Goal: Information Seeking & Learning: Learn about a topic

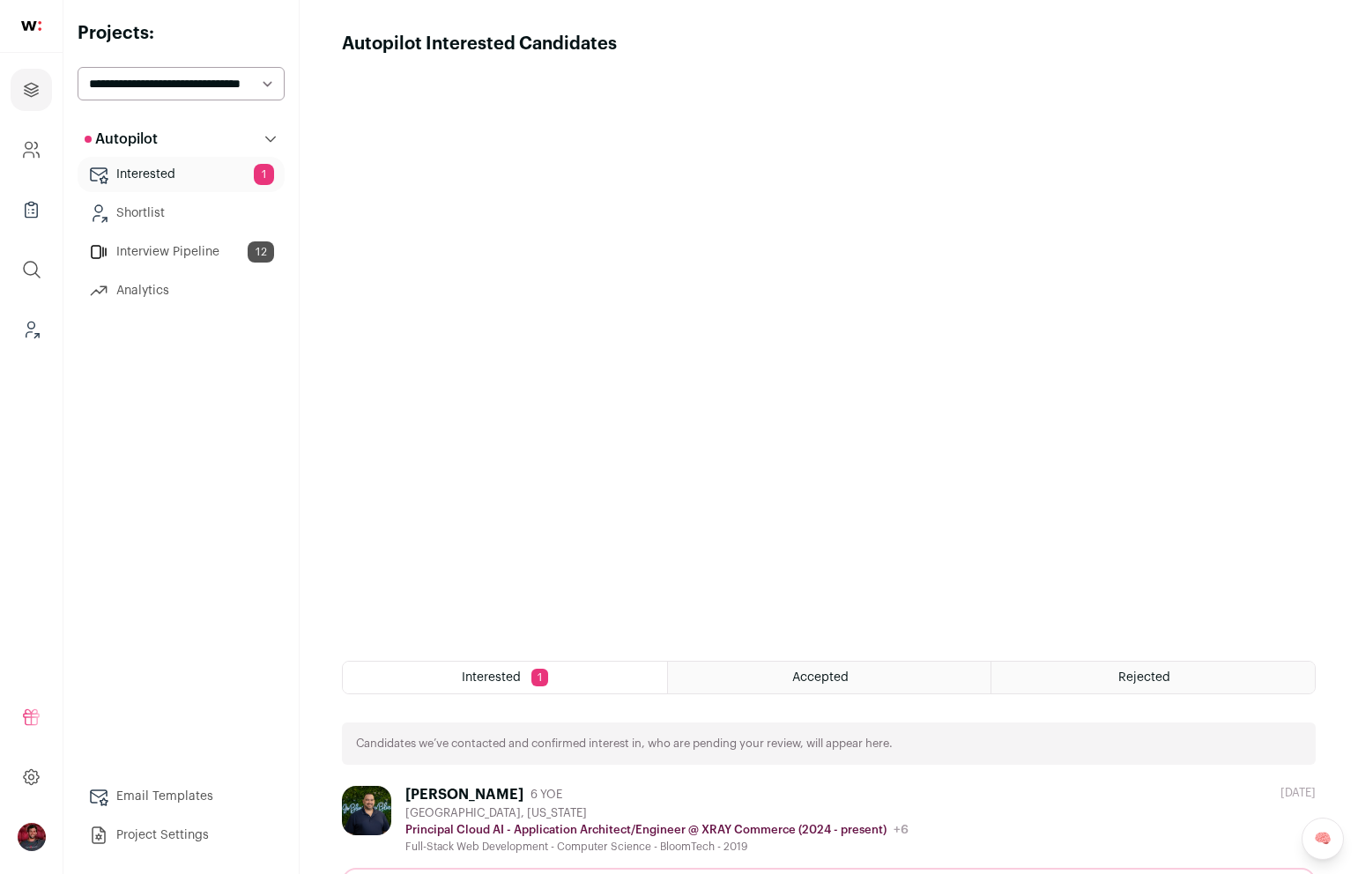
click at [177, 78] on select "**********" at bounding box center [181, 83] width 207 height 33
select select "*****"
click at [78, 67] on select "**********" at bounding box center [181, 83] width 207 height 33
click at [157, 173] on link "Interested 2" at bounding box center [181, 174] width 207 height 35
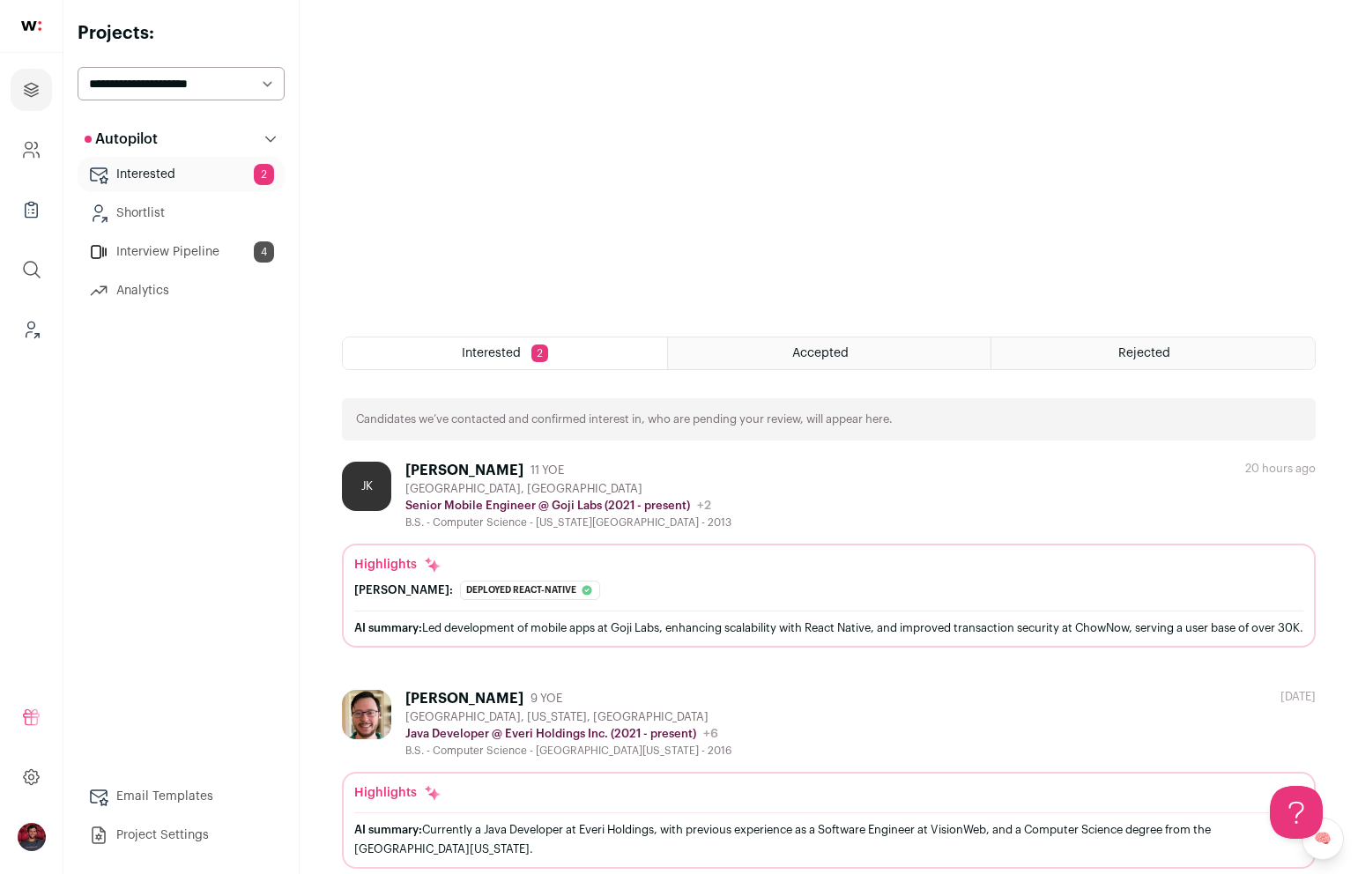
scroll to position [369, 0]
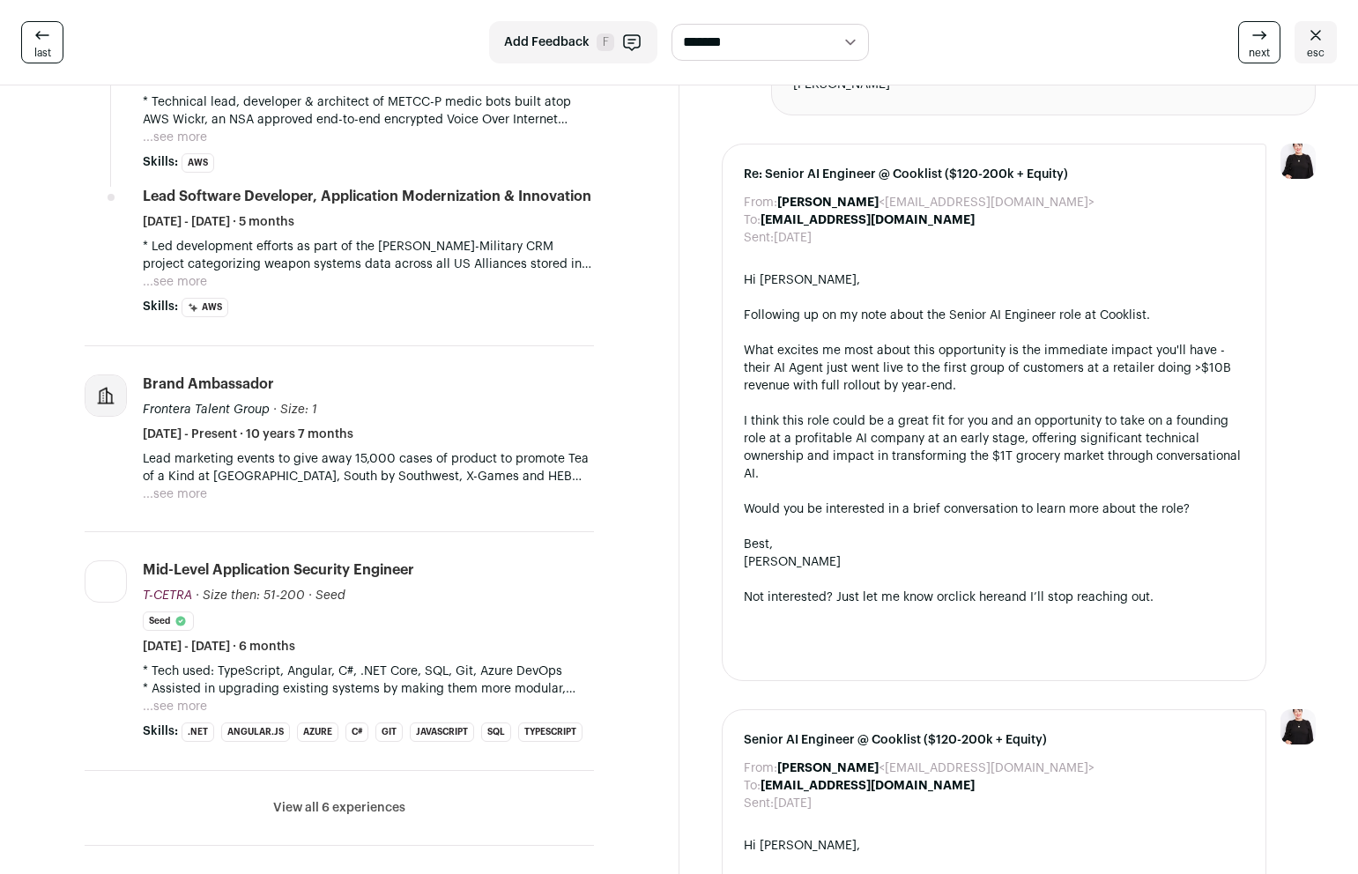
click at [359, 813] on button "View all 6 experiences" at bounding box center [339, 808] width 132 height 18
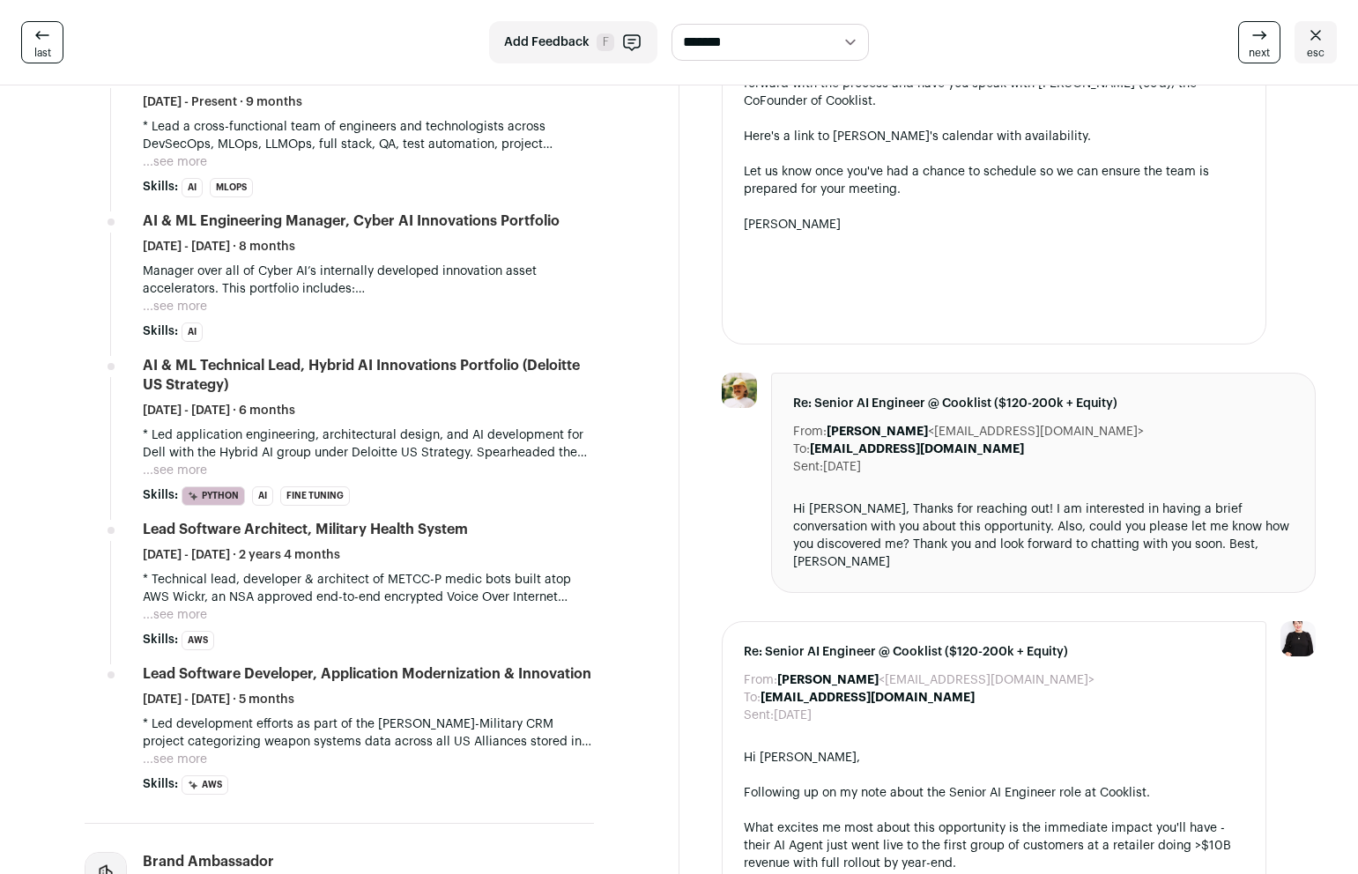
scroll to position [643, 0]
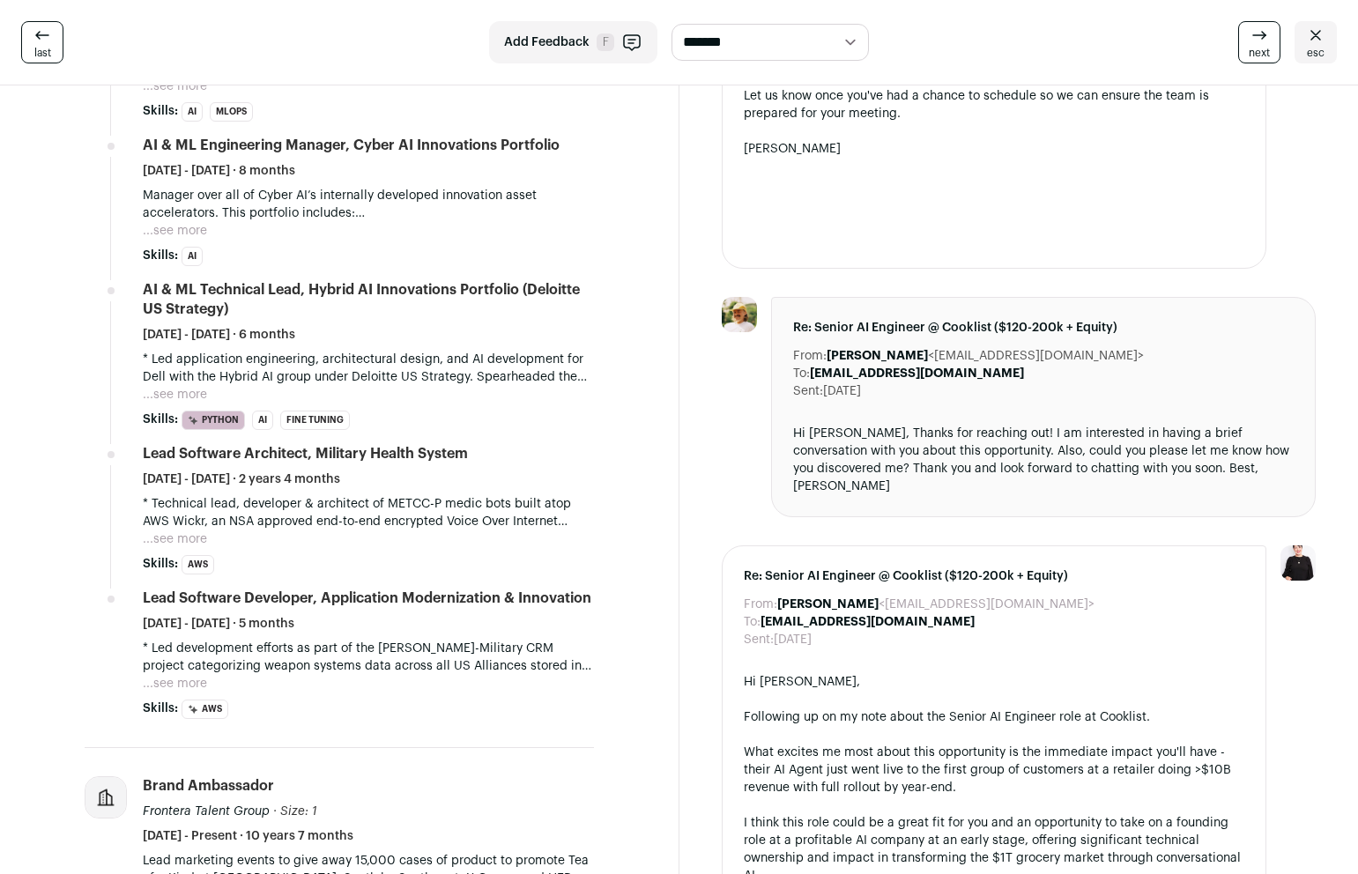
click at [183, 680] on button "...see more" at bounding box center [175, 684] width 64 height 18
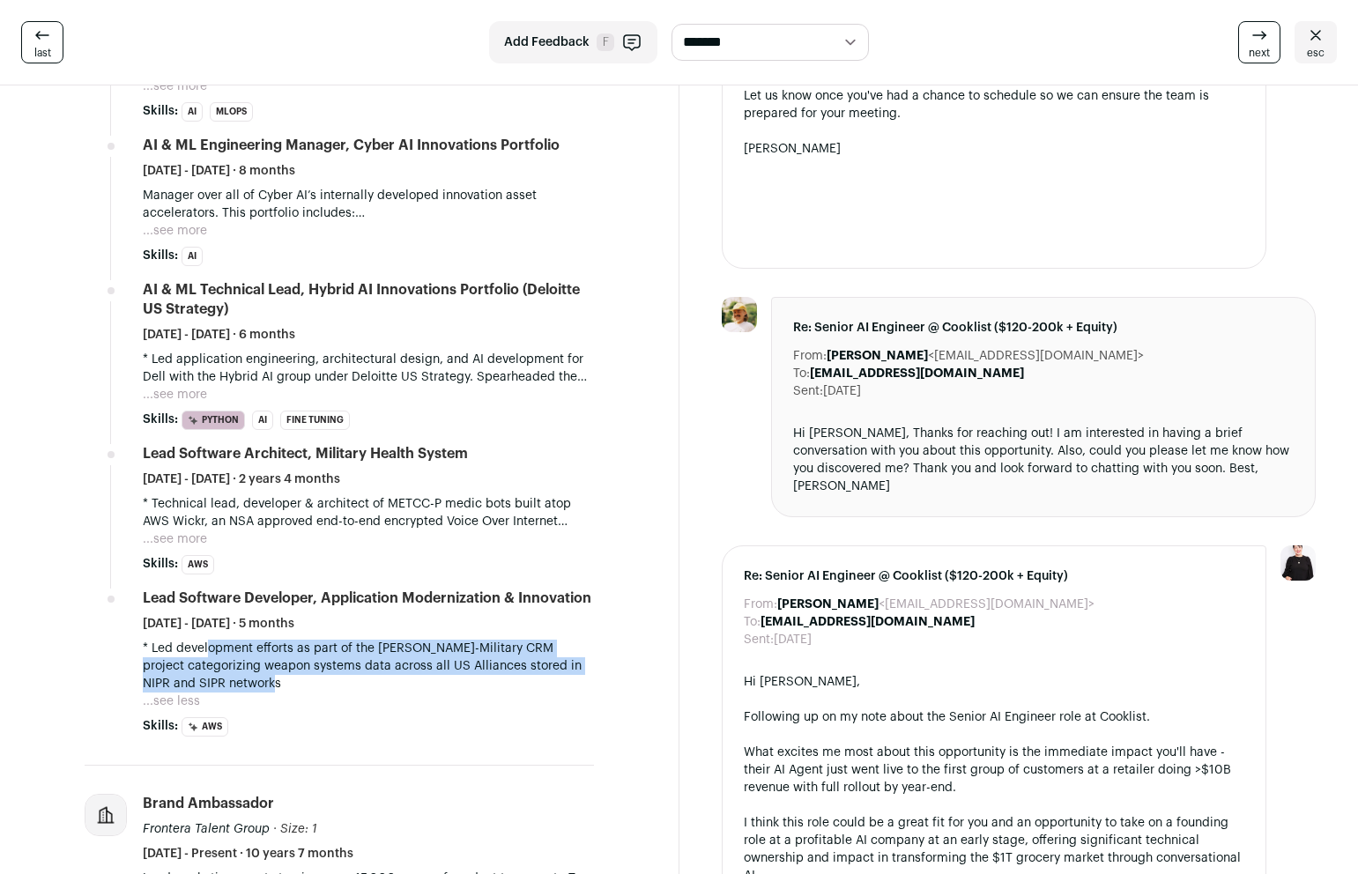
drag, startPoint x: 202, startPoint y: 642, endPoint x: 247, endPoint y: 678, distance: 57.7
click at [247, 678] on p "* Led development efforts as part of the [PERSON_NAME]-Military CRM project cat…" at bounding box center [368, 666] width 451 height 53
click at [179, 546] on button "...see more" at bounding box center [175, 540] width 64 height 18
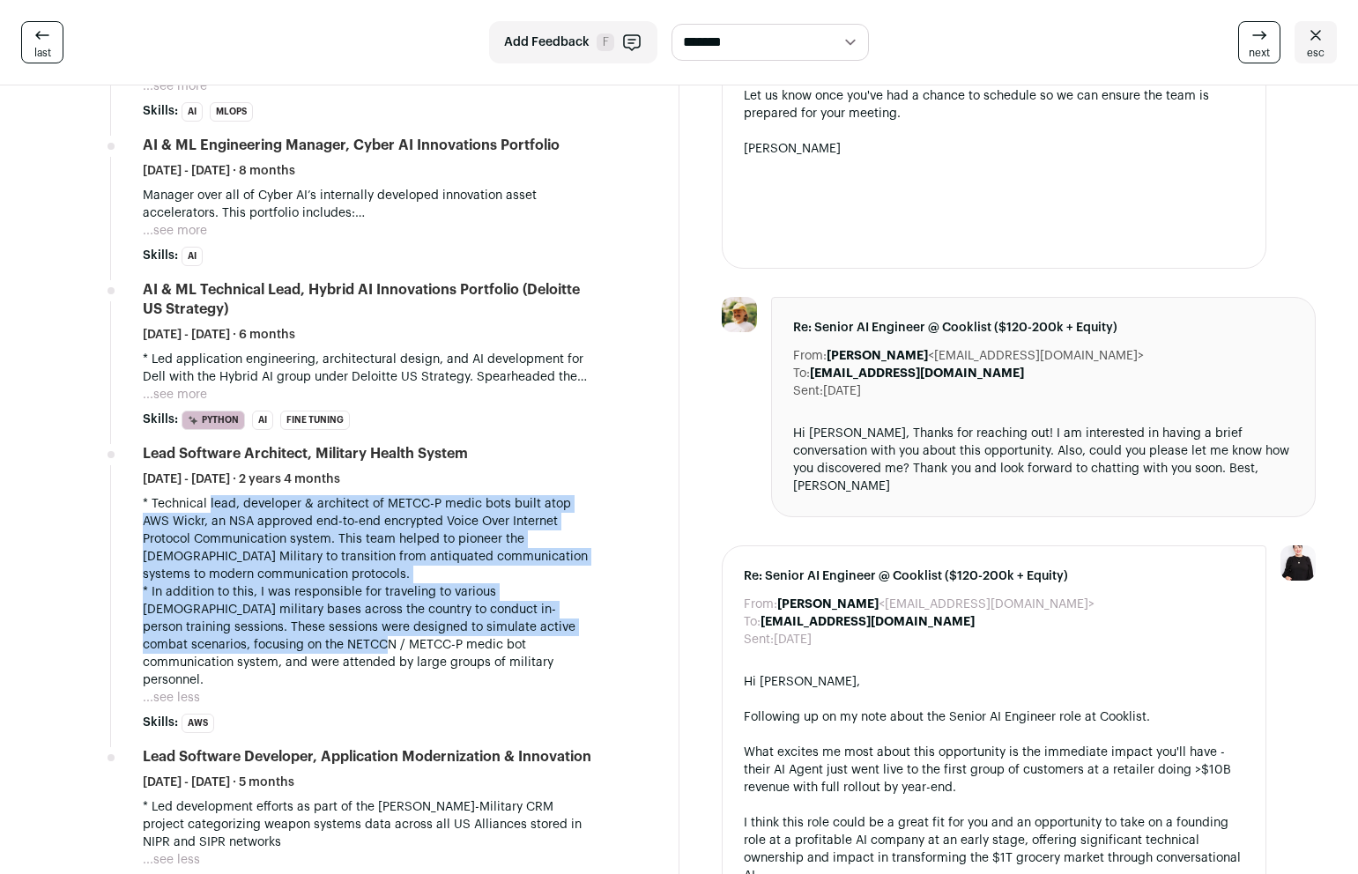
drag, startPoint x: 204, startPoint y: 506, endPoint x: 280, endPoint y: 640, distance: 153.9
click at [280, 640] on div "* Technical lead, developer & architect of METCC-P medic bots built atop AWS Wi…" at bounding box center [368, 592] width 451 height 194
click at [280, 640] on p "* In addition to this, I was responsible for traveling to various [DEMOGRAPHIC_…" at bounding box center [368, 637] width 451 height 106
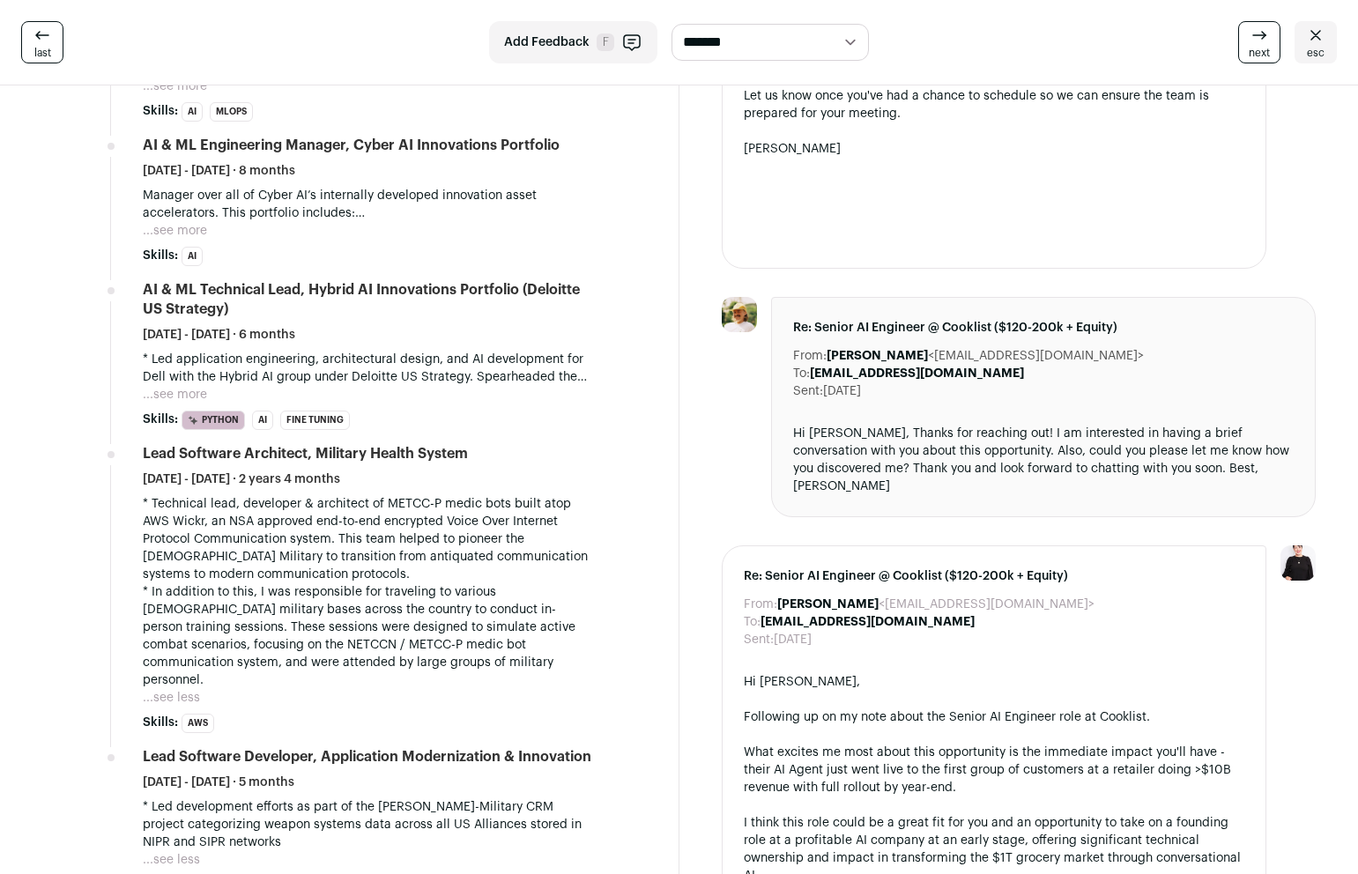
click at [190, 386] on button "...see more" at bounding box center [175, 395] width 64 height 18
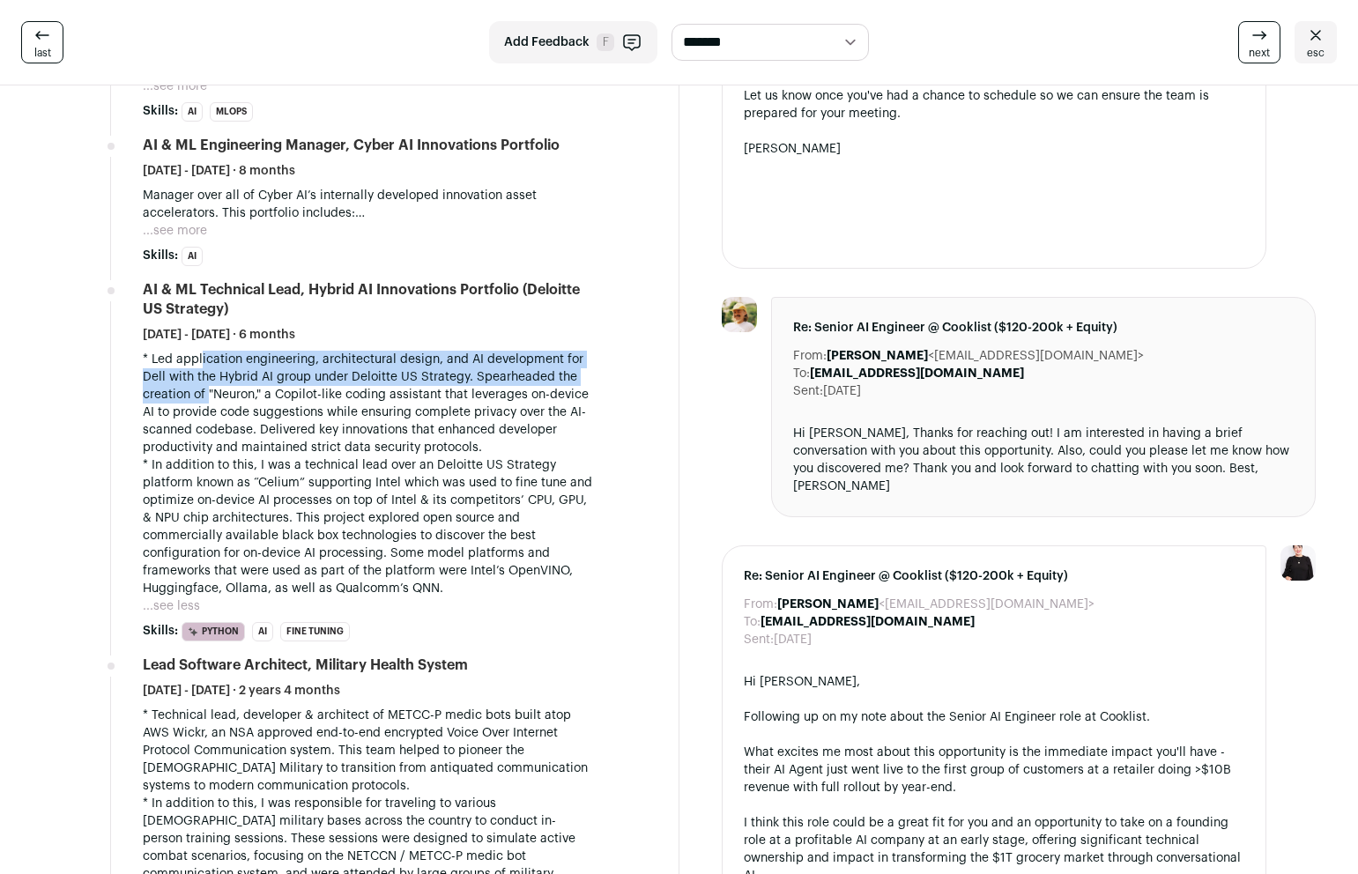
drag, startPoint x: 195, startPoint y: 363, endPoint x: 206, endPoint y: 388, distance: 27.2
click at [206, 388] on p "* Led application engineering, architectural design, and AI development for Del…" at bounding box center [368, 404] width 451 height 106
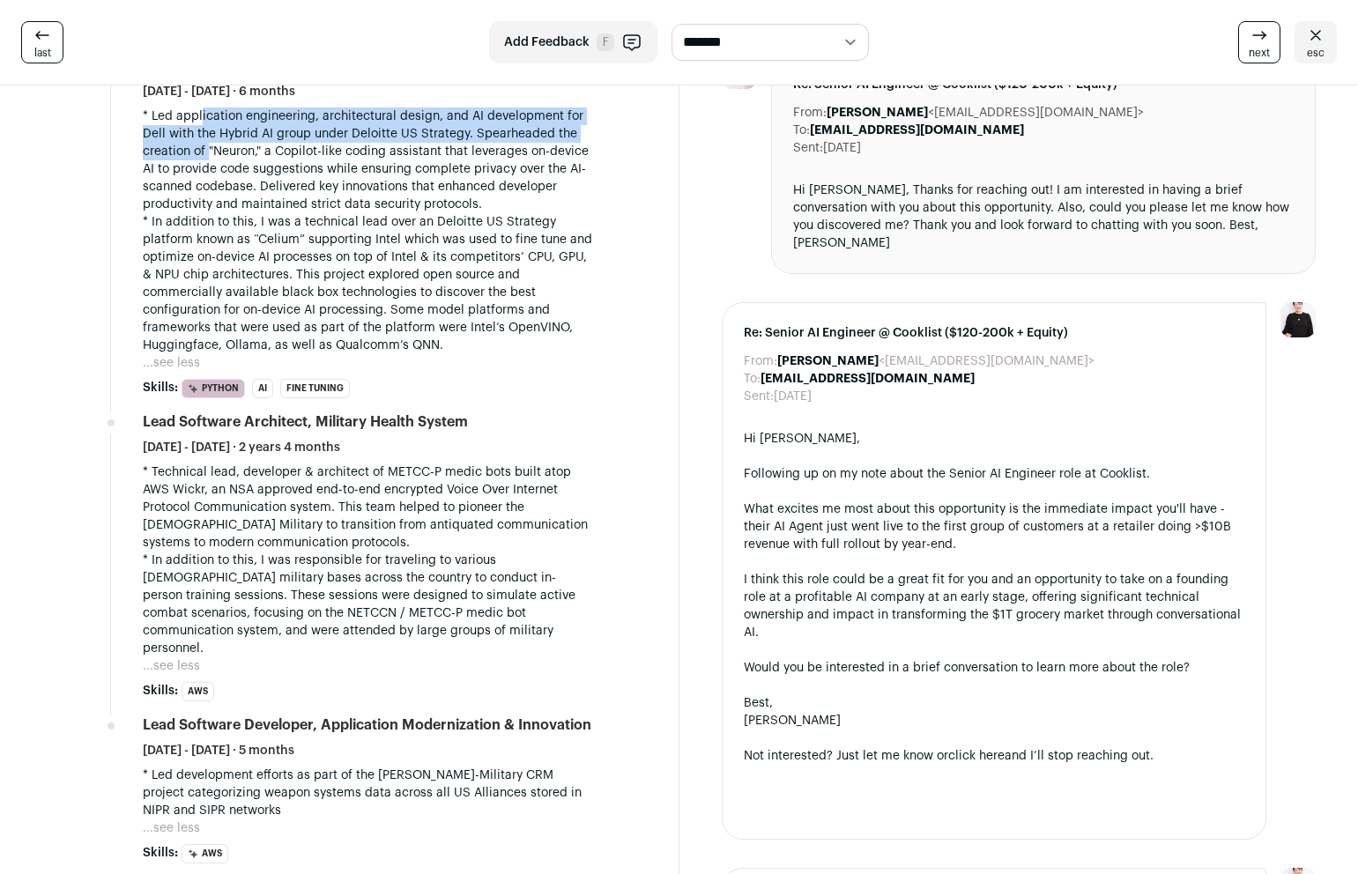
scroll to position [814, 0]
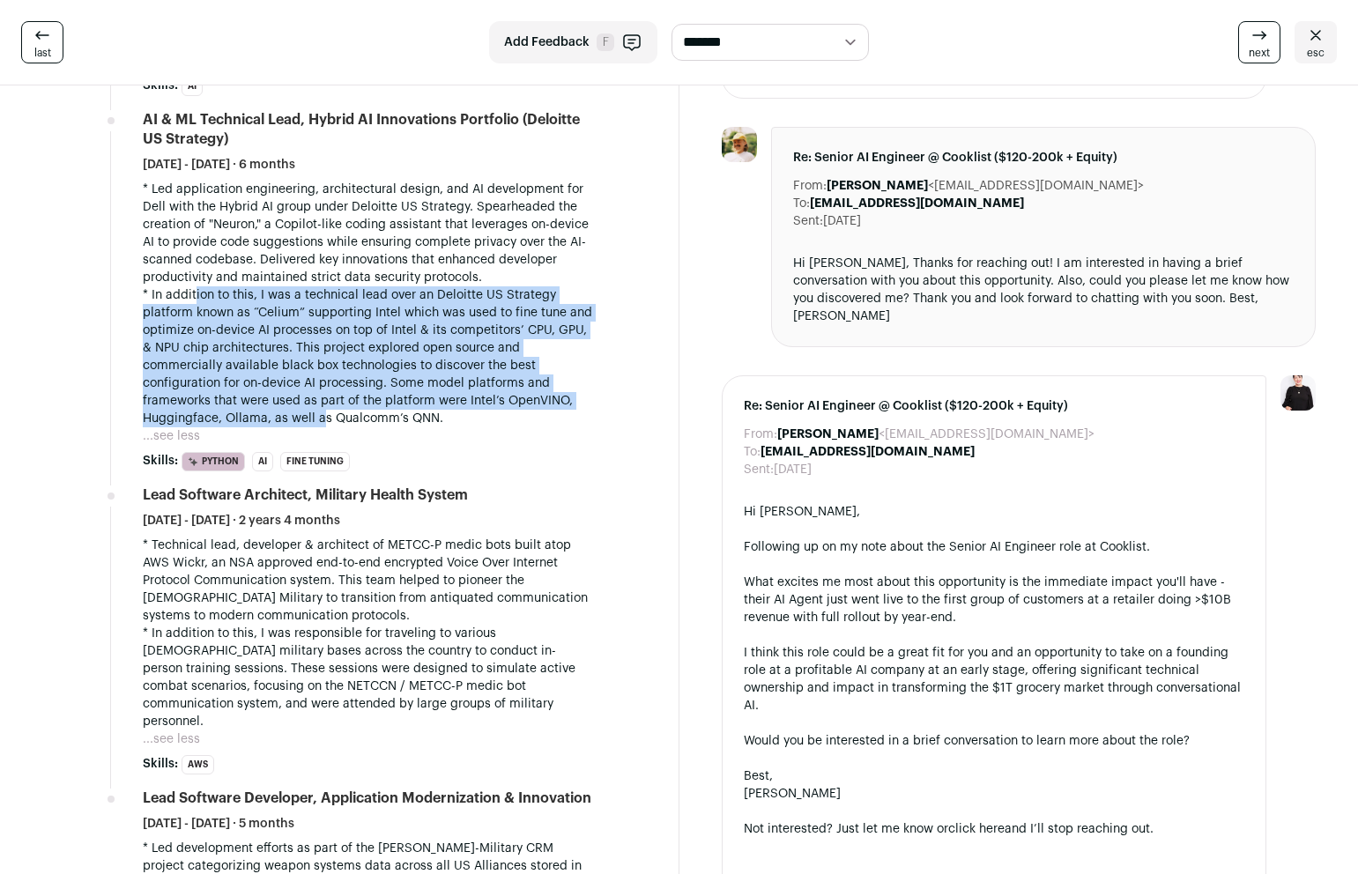
drag, startPoint x: 194, startPoint y: 295, endPoint x: 323, endPoint y: 411, distance: 172.9
click at [323, 411] on p "* In addition to this, I was a technical lead over an Deloitte US Strategy plat…" at bounding box center [368, 356] width 451 height 141
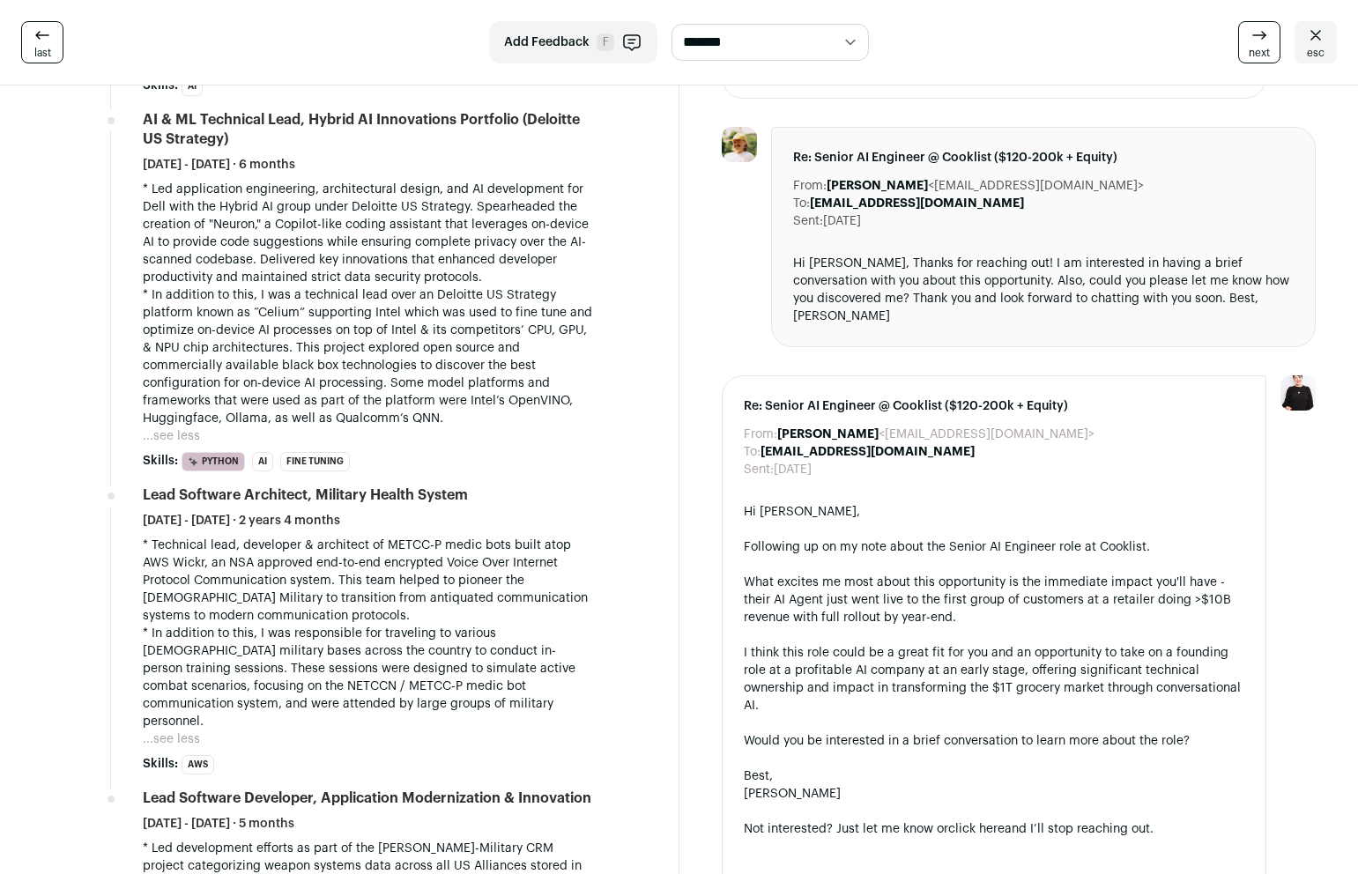
click at [323, 411] on p "* In addition to this, I was a technical lead over an Deloitte US Strategy plat…" at bounding box center [368, 356] width 451 height 141
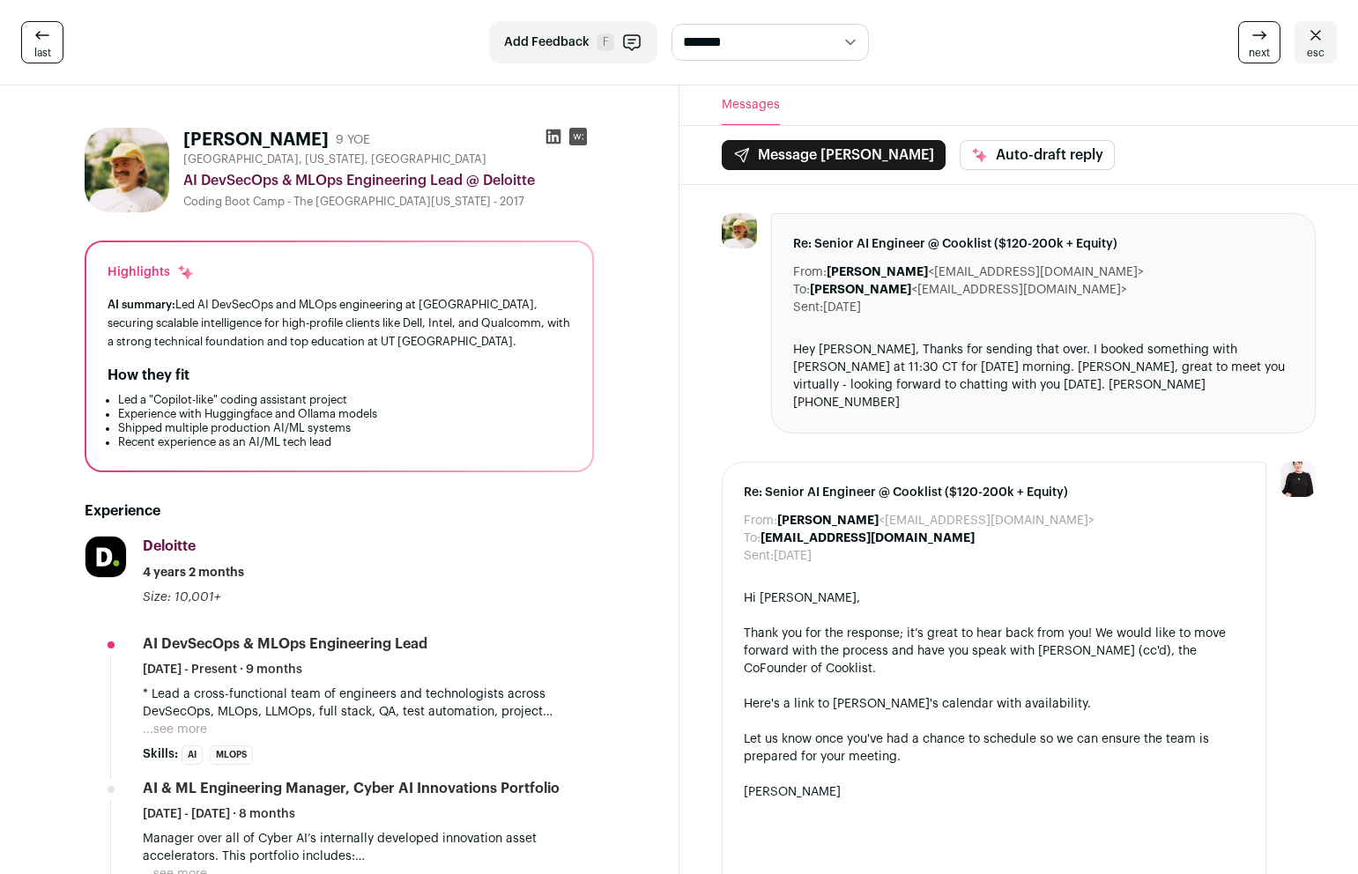
scroll to position [182, 0]
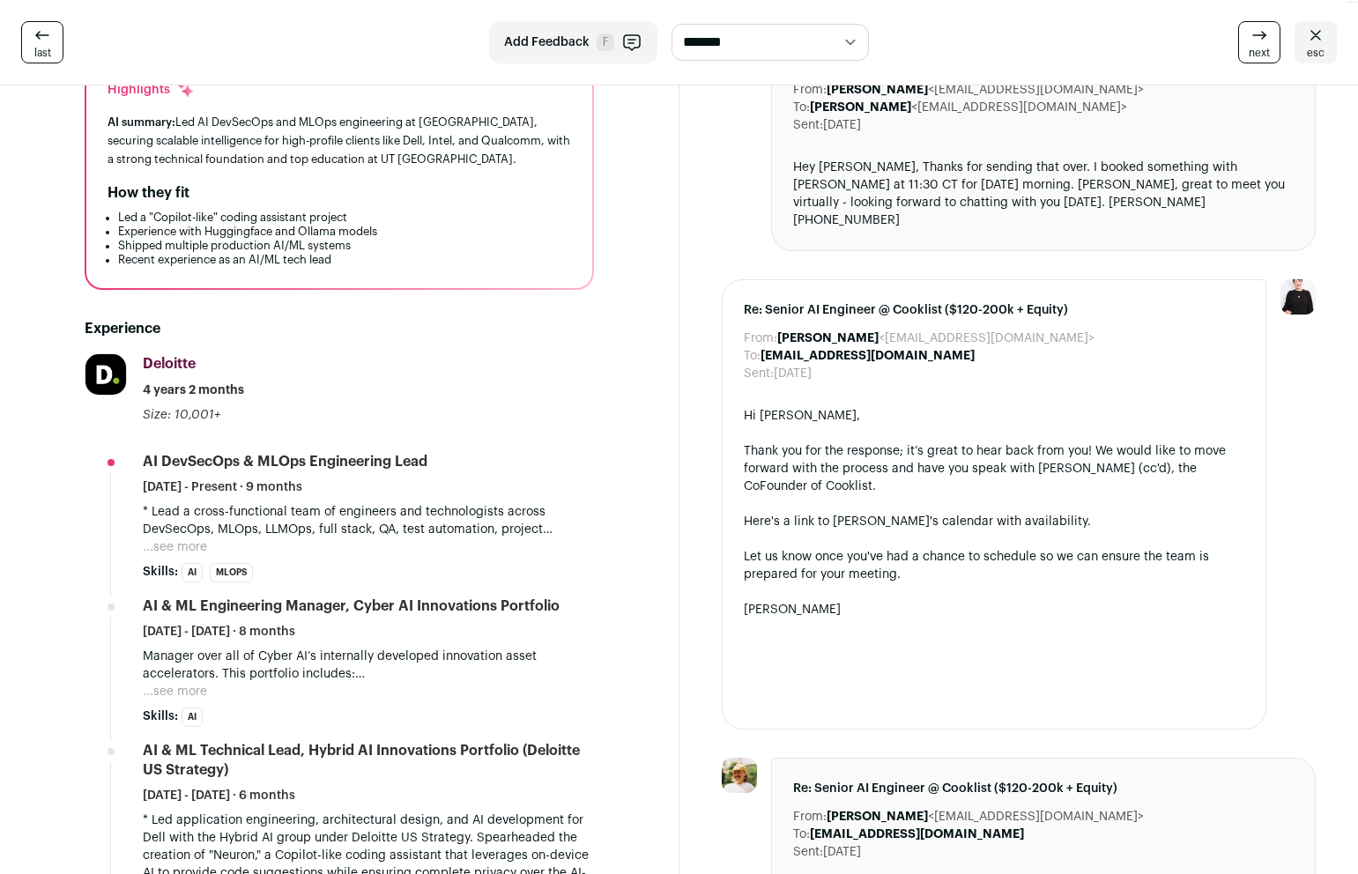
click at [167, 546] on button "...see more" at bounding box center [175, 548] width 64 height 18
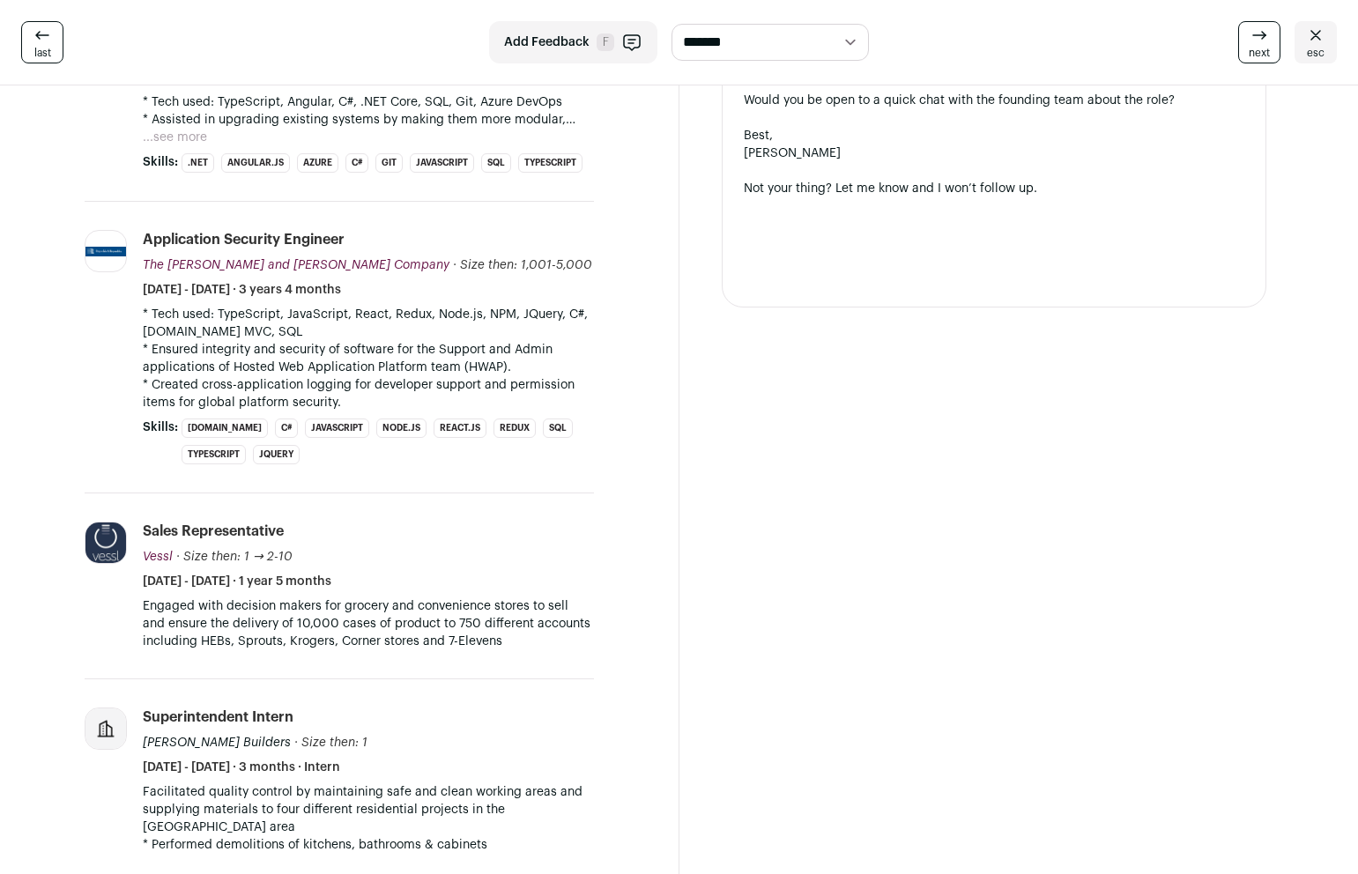
scroll to position [2217, 0]
